Goal: Information Seeking & Learning: Learn about a topic

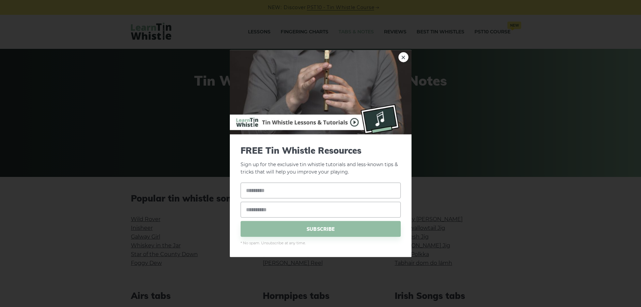
click at [408, 54] on img at bounding box center [321, 92] width 182 height 84
click at [405, 56] on link "×" at bounding box center [404, 57] width 10 height 10
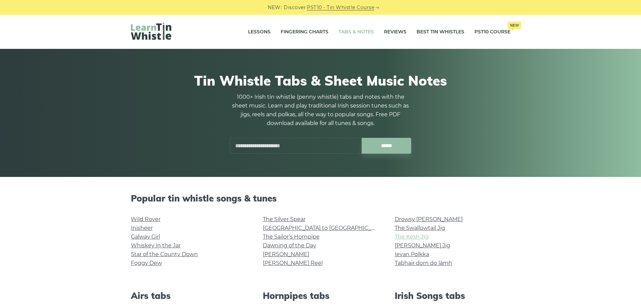
click at [415, 237] on link "The Kesh Jig" at bounding box center [412, 236] width 34 height 6
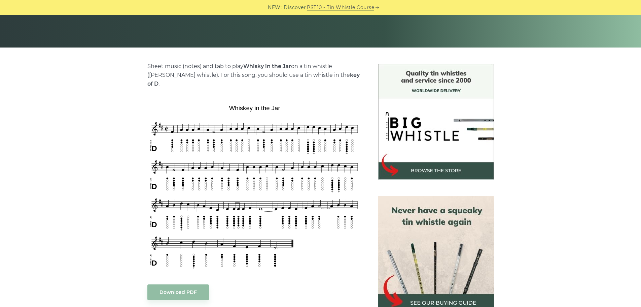
scroll to position [135, 0]
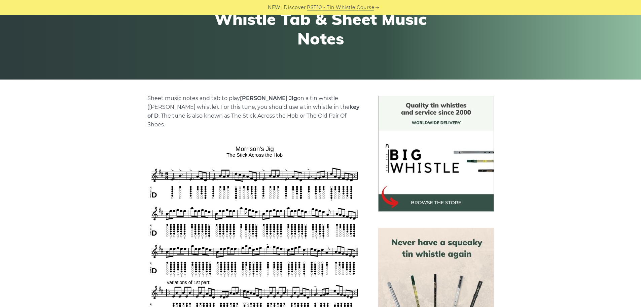
scroll to position [101, 0]
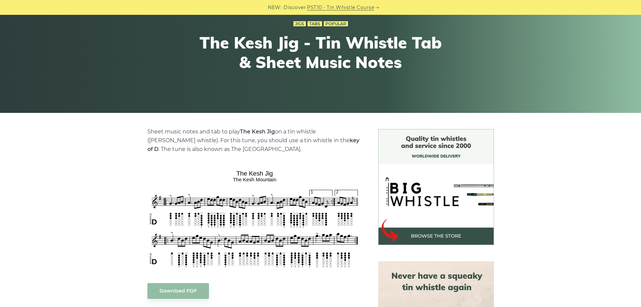
scroll to position [135, 0]
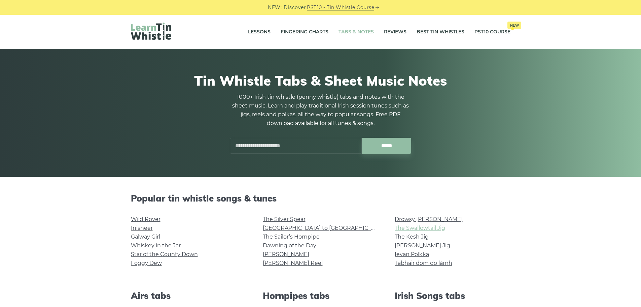
click at [398, 227] on link "The Swallowtail Jig" at bounding box center [420, 228] width 51 height 6
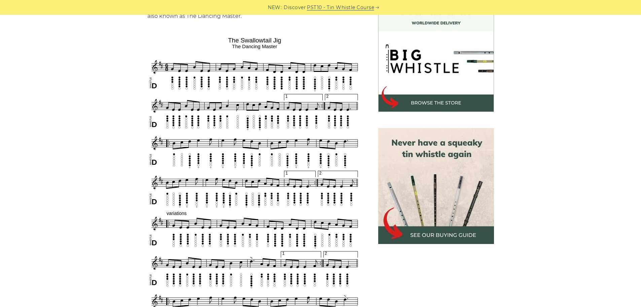
scroll to position [236, 0]
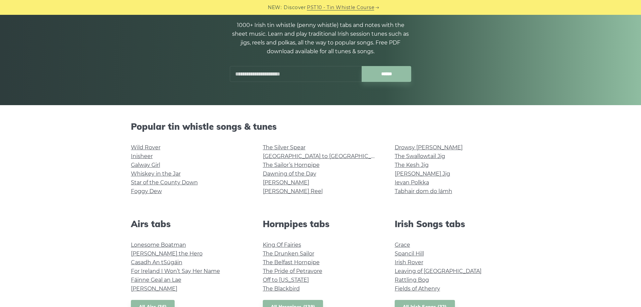
scroll to position [101, 0]
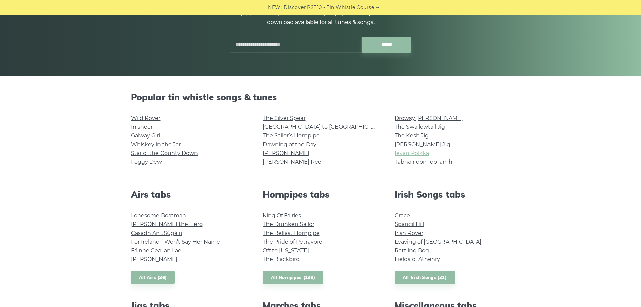
drag, startPoint x: 415, startPoint y: 154, endPoint x: 419, endPoint y: 150, distance: 5.0
click at [415, 142] on link "[PERSON_NAME] Jig" at bounding box center [423, 144] width 56 height 6
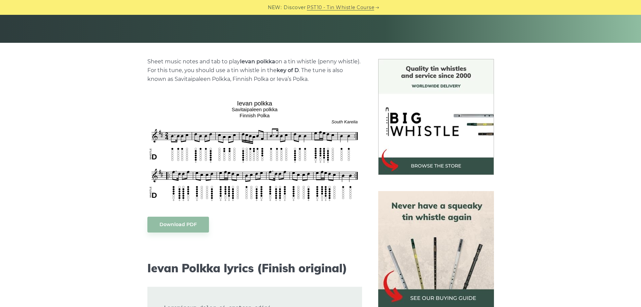
scroll to position [135, 0]
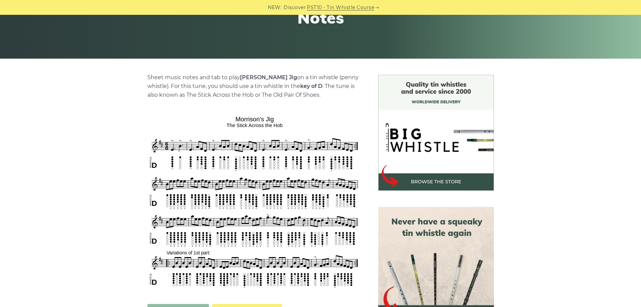
scroll to position [135, 0]
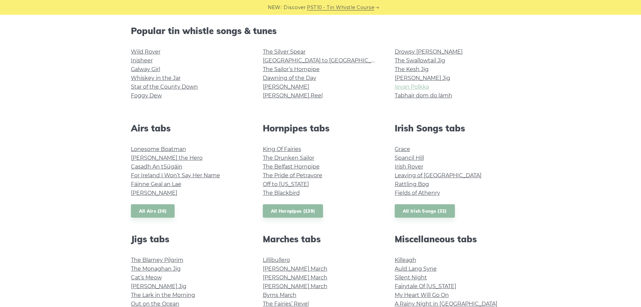
scroll to position [201, 0]
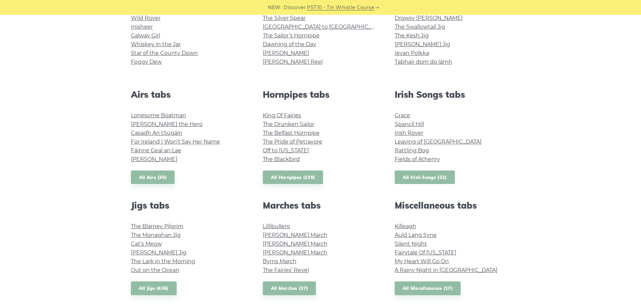
click at [426, 173] on link "All Irish Songs (32)" at bounding box center [425, 177] width 60 height 14
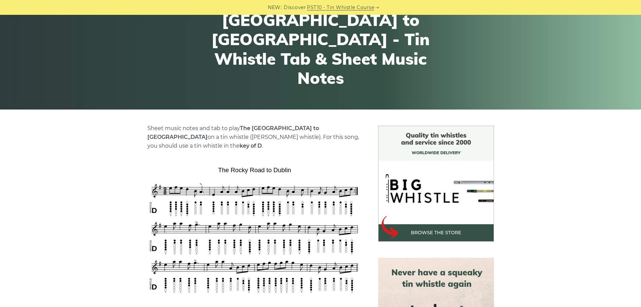
scroll to position [135, 0]
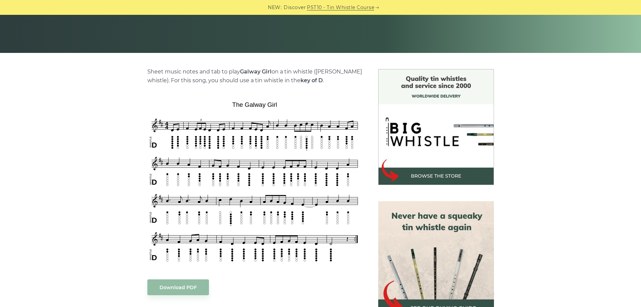
scroll to position [168, 0]
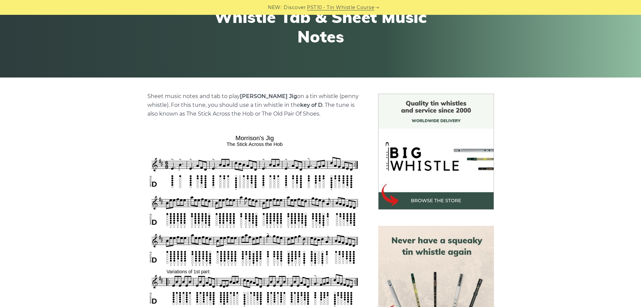
scroll to position [168, 0]
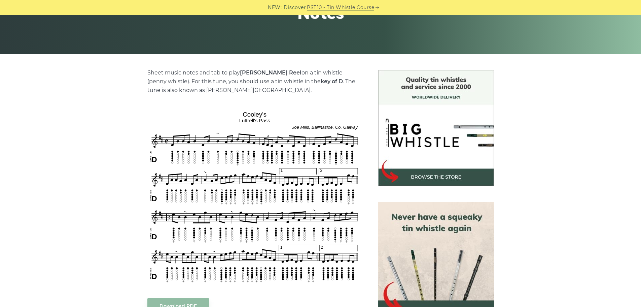
scroll to position [135, 0]
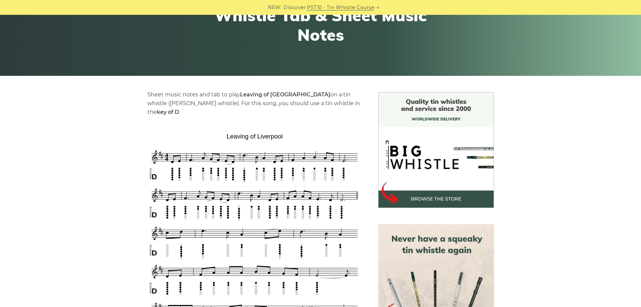
scroll to position [168, 0]
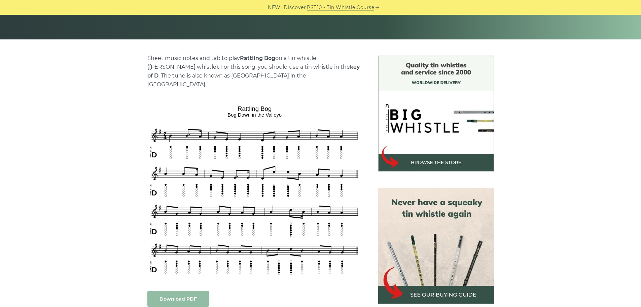
scroll to position [168, 0]
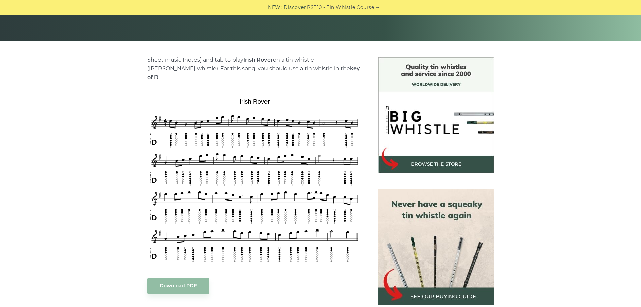
scroll to position [168, 0]
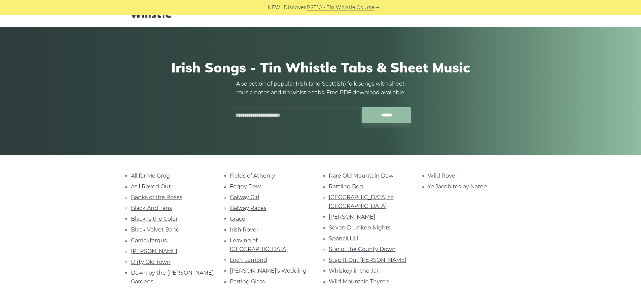
scroll to position [34, 0]
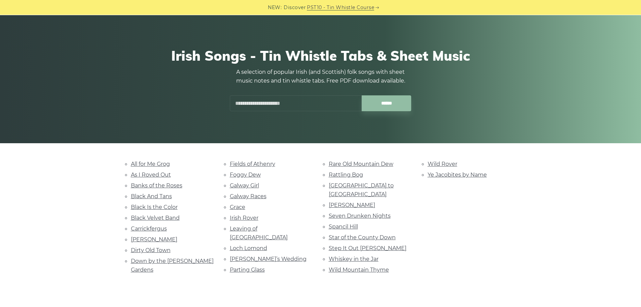
drag, startPoint x: 259, startPoint y: 224, endPoint x: 257, endPoint y: 229, distance: 5.1
click at [254, 245] on link "Loch Lomond" at bounding box center [248, 248] width 37 height 6
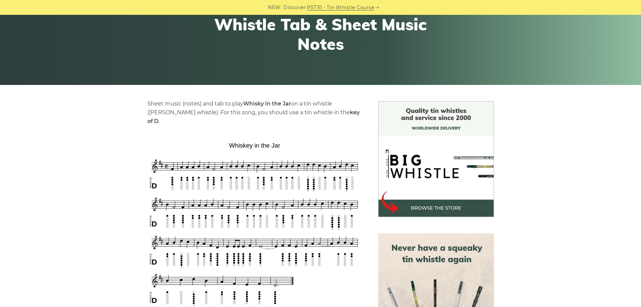
scroll to position [168, 0]
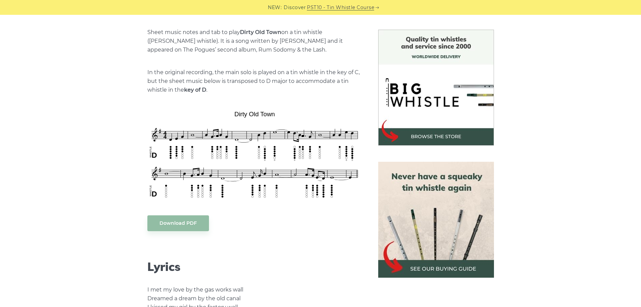
scroll to position [168, 0]
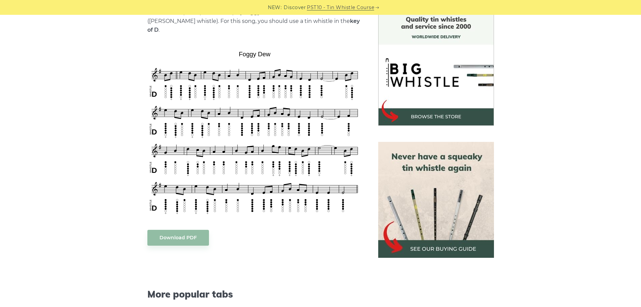
scroll to position [135, 0]
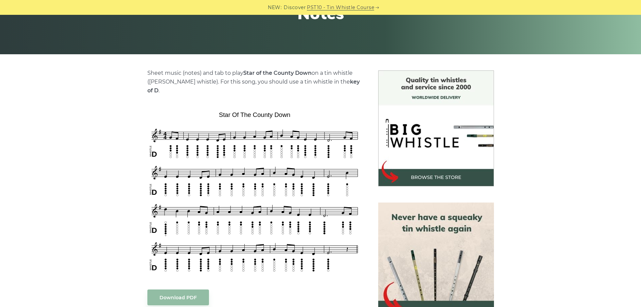
scroll to position [135, 0]
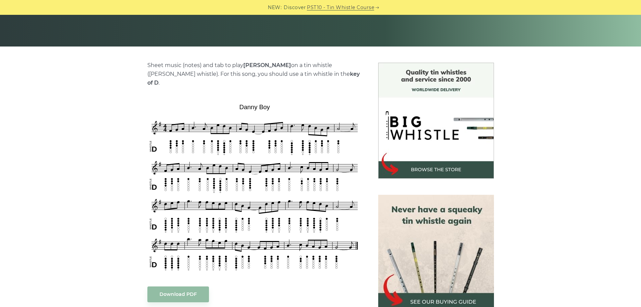
scroll to position [135, 0]
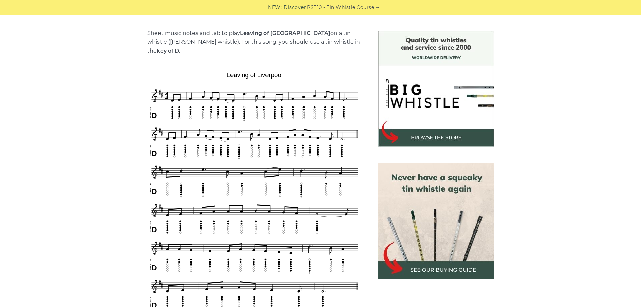
scroll to position [168, 0]
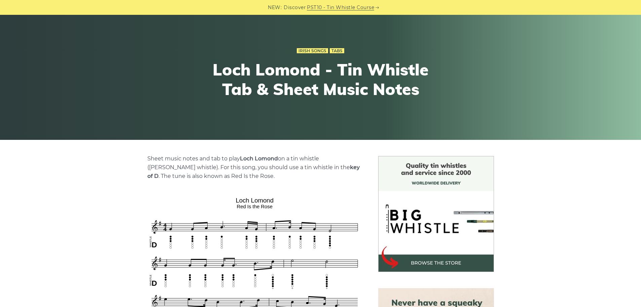
scroll to position [168, 0]
